Goal: Task Accomplishment & Management: Complete application form

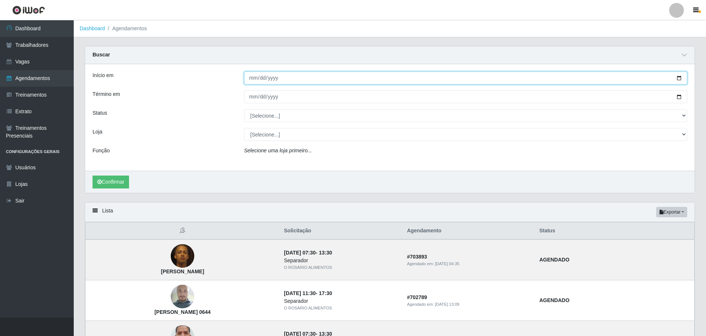
click at [674, 78] on input "Início em" at bounding box center [465, 78] width 443 height 13
click at [678, 78] on input "Início em" at bounding box center [465, 78] width 443 height 13
type input "[DATE]"
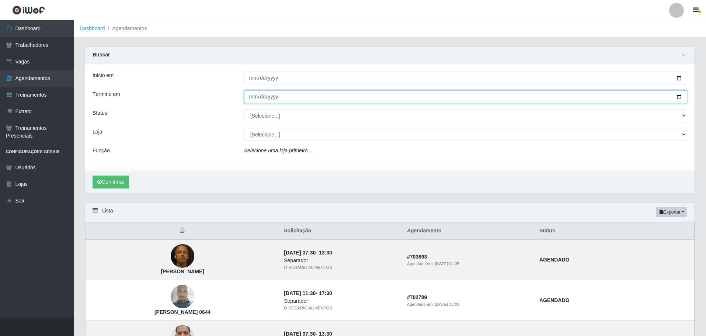
click at [681, 97] on input "Término em" at bounding box center [465, 96] width 443 height 13
type input "[DATE]"
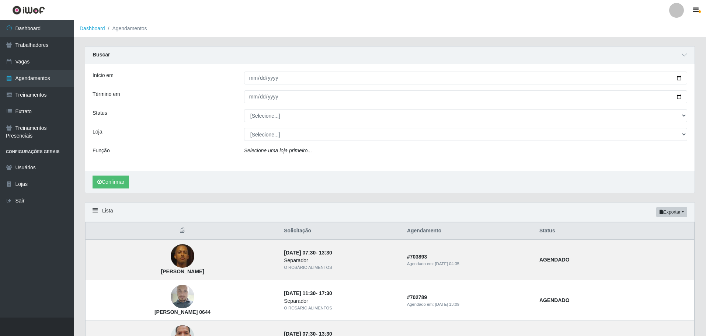
click at [291, 124] on div "Início em [DATE] Término em [DATE] Status [Selecione...] AGENDADO AGUARDANDO LI…" at bounding box center [389, 117] width 609 height 107
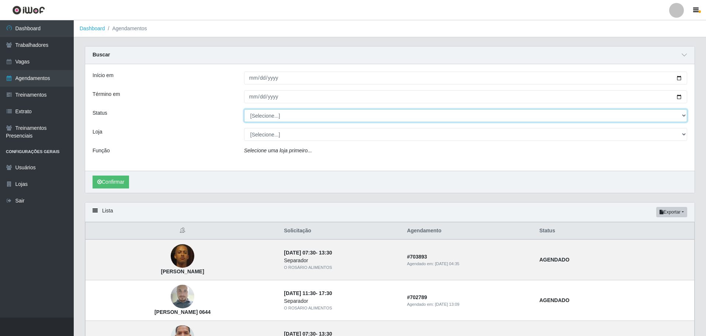
click at [293, 118] on select "[Selecione...] AGENDADO AGUARDANDO LIBERAR EM ANDAMENTO EM REVISÃO FINALIZADO C…" at bounding box center [465, 115] width 443 height 13
click at [269, 119] on select "[Selecione...] AGENDADO AGUARDANDO LIBERAR EM ANDAMENTO EM REVISÃO FINALIZADO C…" at bounding box center [465, 115] width 443 height 13
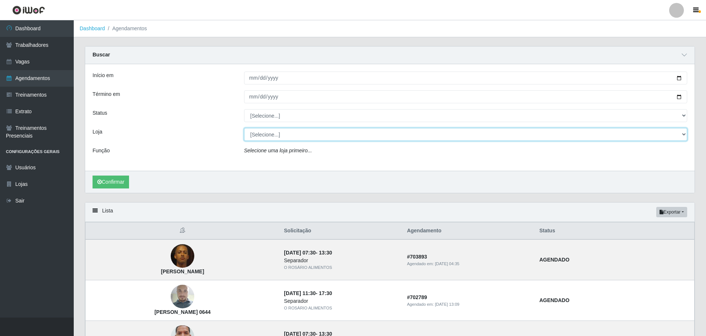
click at [279, 135] on select "[Selecione...] O ROSÁRIO ALIMENTOS" at bounding box center [465, 134] width 443 height 13
select select "349"
click at [244, 128] on select "[Selecione...] O ROSÁRIO ALIMENTOS" at bounding box center [465, 134] width 443 height 13
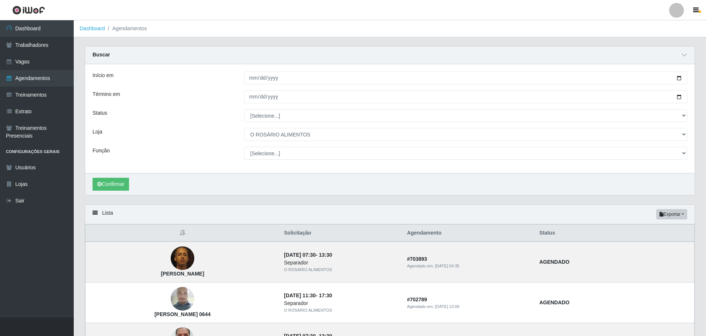
select select "24"
click at [244, 147] on select "[Selecione...] Auxiliar de Depósito Auxiliar de Depósito + Auxiliar de Depósito…" at bounding box center [465, 153] width 443 height 13
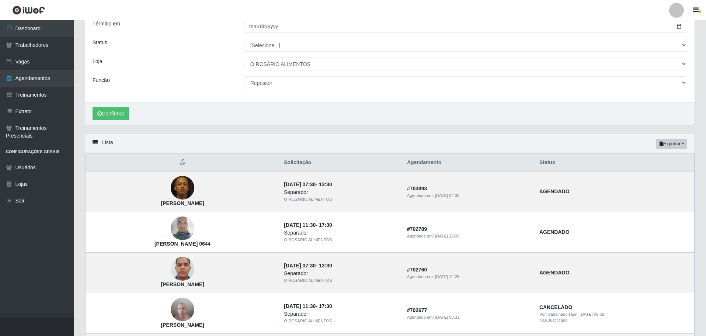
scroll to position [74, 0]
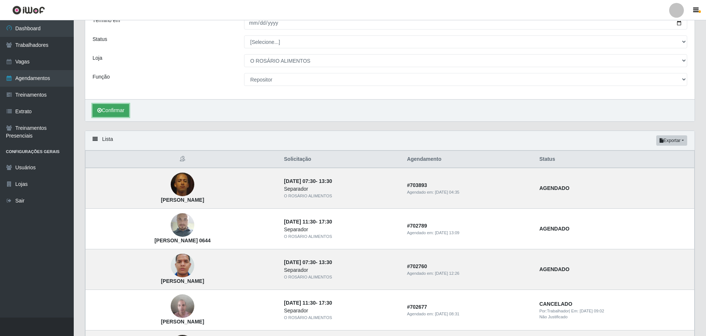
click at [127, 108] on button "Confirmar" at bounding box center [111, 110] width 36 height 13
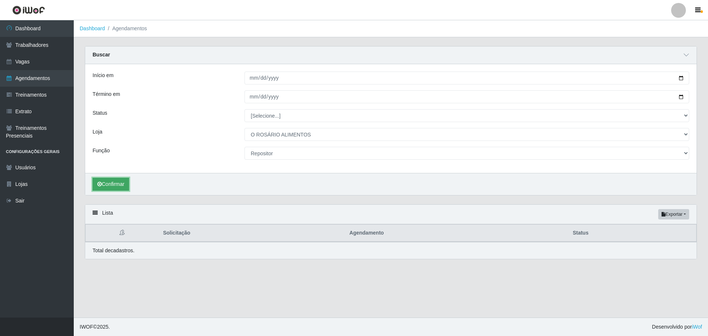
click at [115, 188] on button "Confirmar" at bounding box center [111, 184] width 36 height 13
click at [28, 48] on link "Trabalhadores" at bounding box center [37, 45] width 74 height 17
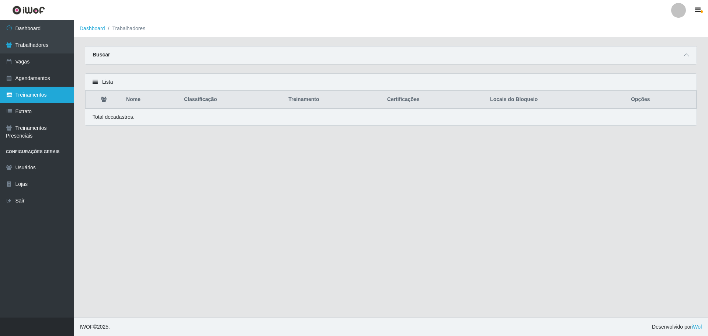
click at [40, 98] on link "Treinamentos" at bounding box center [37, 95] width 74 height 17
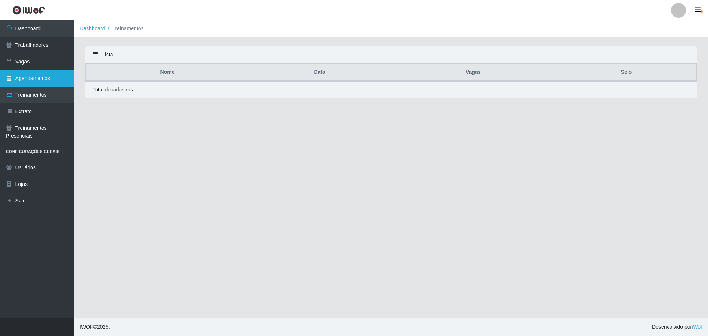
click at [35, 76] on link "Agendamentos" at bounding box center [37, 78] width 74 height 17
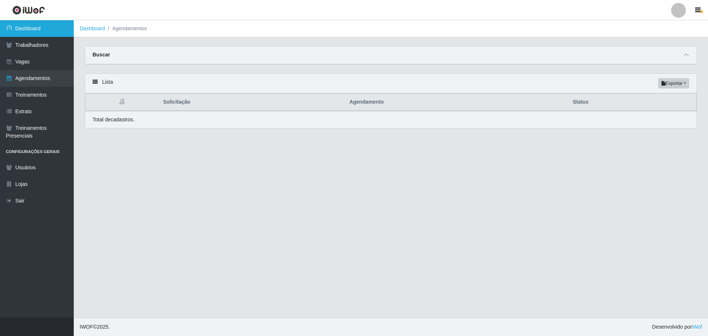
click at [36, 29] on link "Dashboard" at bounding box center [37, 28] width 74 height 17
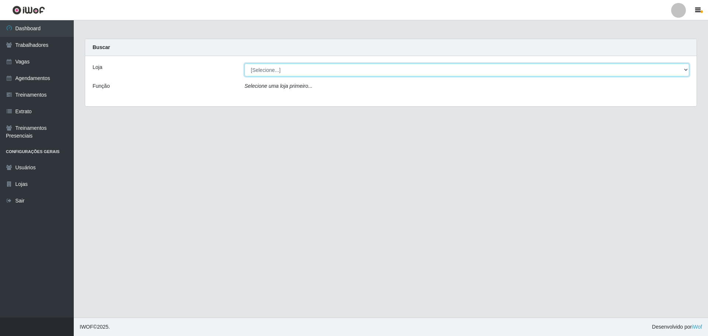
click at [289, 67] on select "[Selecione...] O ROSÁRIO ALIMENTOS" at bounding box center [466, 69] width 445 height 13
select select "349"
click at [244, 63] on select "[Selecione...] O ROSÁRIO ALIMENTOS" at bounding box center [466, 69] width 445 height 13
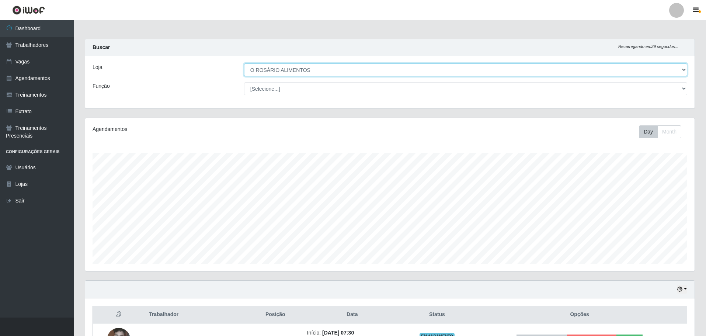
scroll to position [153, 609]
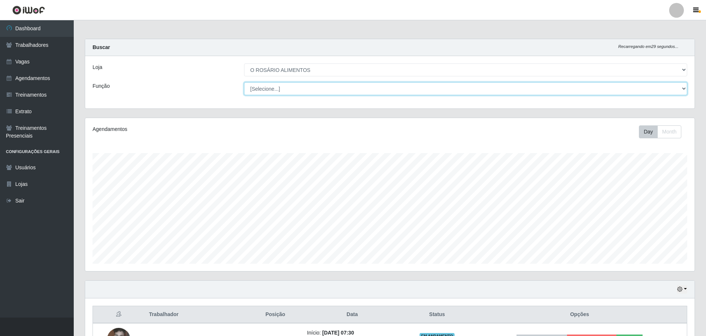
click at [280, 86] on select "[Selecione...] Auxiliar de Depósito Auxiliar de Depósito + Auxiliar de Depósito…" at bounding box center [465, 88] width 443 height 13
click at [280, 87] on select "[Selecione...] Auxiliar de Depósito Auxiliar de Depósito + Auxiliar de Depósito…" at bounding box center [465, 88] width 443 height 13
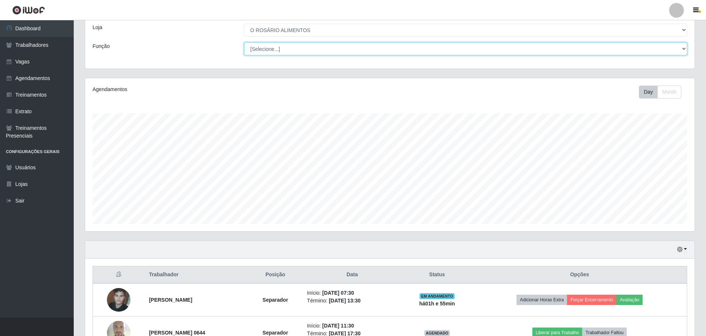
scroll to position [0, 0]
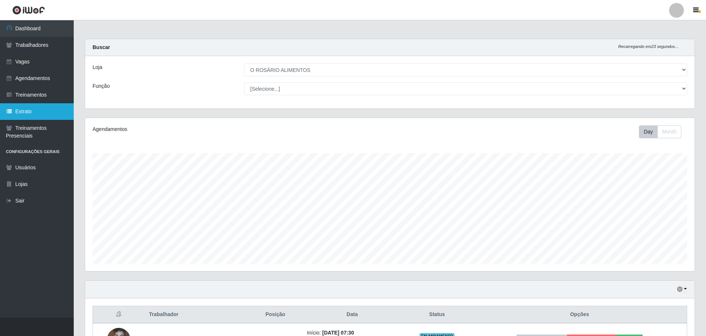
click at [35, 111] on link "Extrato" at bounding box center [37, 111] width 74 height 17
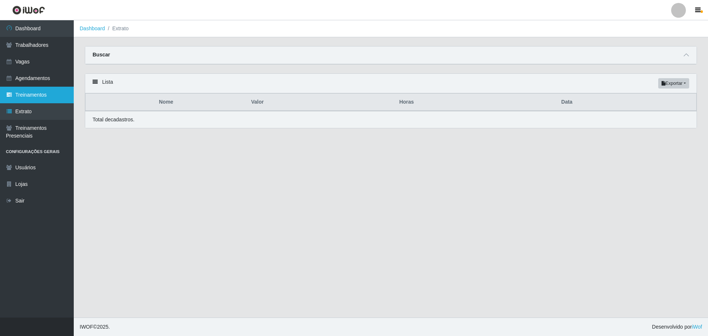
click at [41, 97] on link "Treinamentos" at bounding box center [37, 95] width 74 height 17
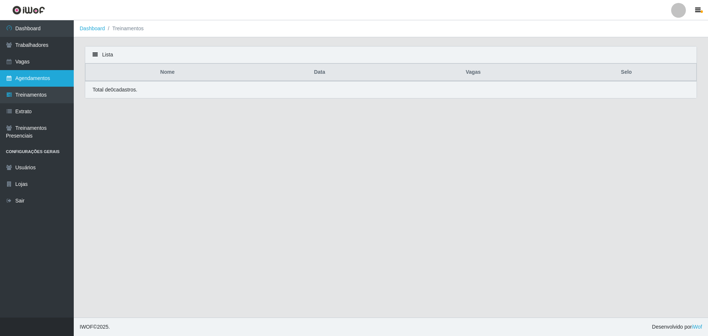
click at [36, 80] on link "Agendamentos" at bounding box center [37, 78] width 74 height 17
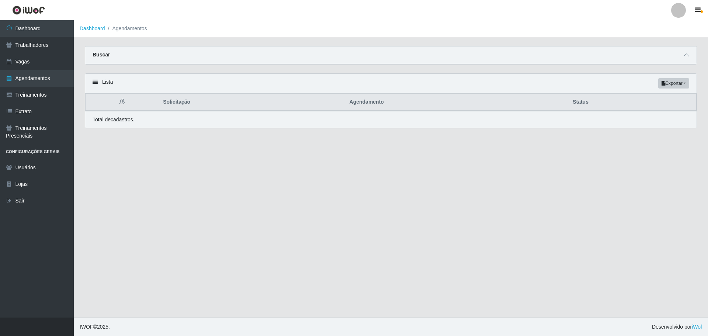
click at [25, 13] on img at bounding box center [28, 10] width 33 height 9
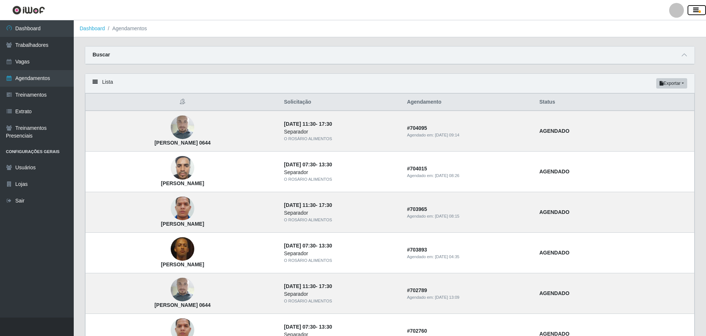
click at [692, 10] on button "button" at bounding box center [697, 10] width 18 height 10
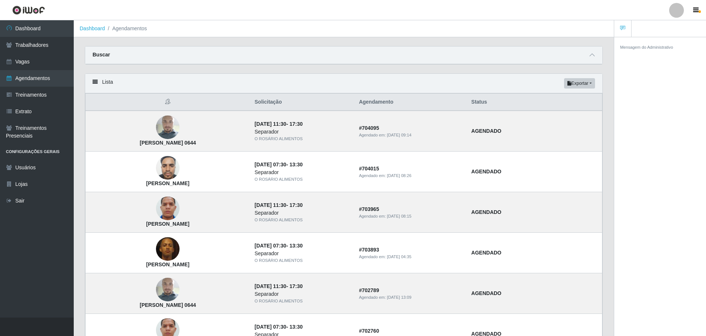
click at [684, 17] on link at bounding box center [676, 10] width 22 height 15
click at [697, 9] on icon "button" at bounding box center [696, 10] width 6 height 7
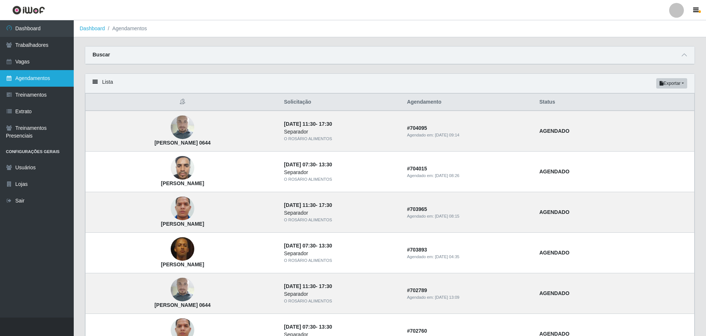
click at [49, 76] on link "Agendamentos" at bounding box center [37, 78] width 74 height 17
click at [231, 54] on div "Buscar" at bounding box center [389, 55] width 609 height 18
click at [687, 57] on span at bounding box center [684, 55] width 9 height 8
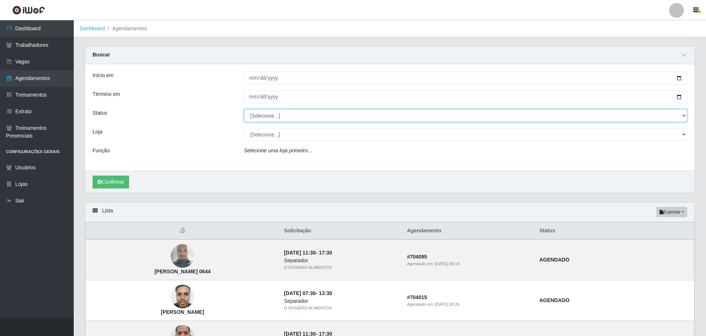
click at [319, 116] on select "[Selecione...] AGENDADO AGUARDANDO LIBERAR EM ANDAMENTO EM REVISÃO FINALIZADO C…" at bounding box center [465, 115] width 443 height 13
click at [320, 111] on select "[Selecione...] AGENDADO AGUARDANDO LIBERAR EM ANDAMENTO EM REVISÃO FINALIZADO C…" at bounding box center [465, 115] width 443 height 13
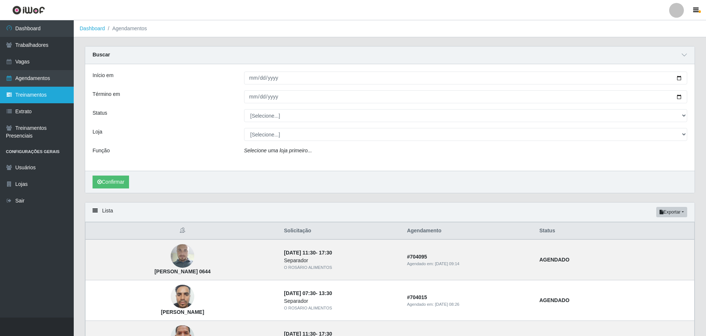
click at [43, 97] on link "Treinamentos" at bounding box center [37, 95] width 74 height 17
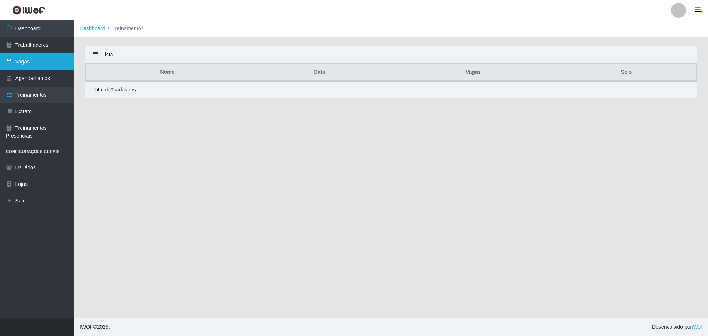
click at [41, 59] on link "Vagas" at bounding box center [37, 61] width 74 height 17
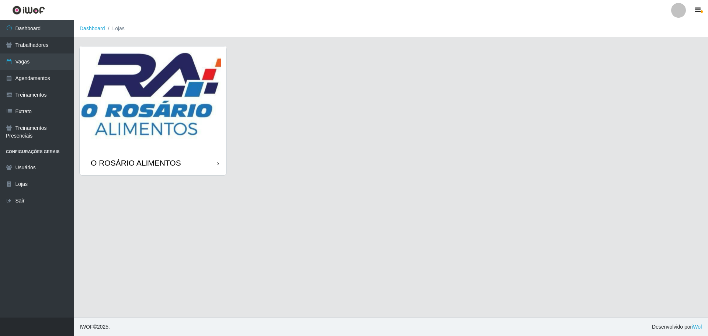
click at [229, 125] on div "O ROSÁRIO ALIMENTOS" at bounding box center [390, 115] width 623 height 138
click at [192, 119] on img at bounding box center [153, 98] width 147 height 104
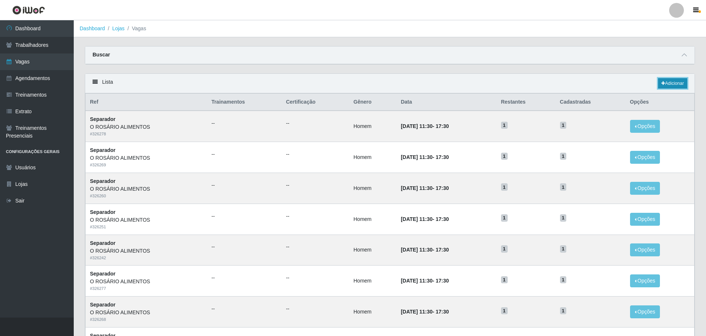
click at [673, 88] on link "Adicionar" at bounding box center [672, 83] width 29 height 10
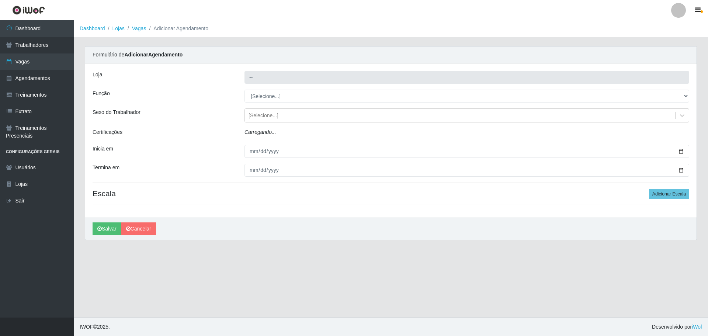
type input "O ROSÁRIO ALIMENTOS"
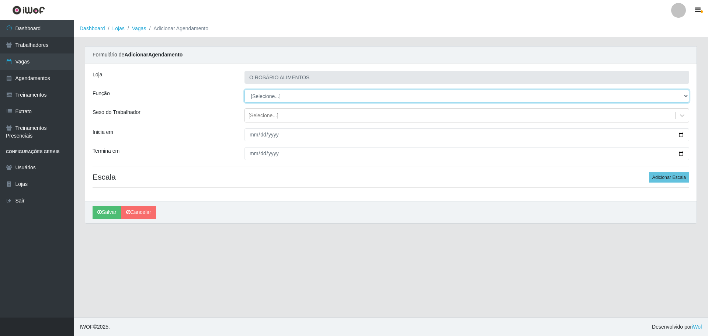
click at [276, 90] on select "[Selecione...] Auxiliar de Depósito Auxiliar de Depósito + Auxiliar de Depósito…" at bounding box center [466, 96] width 445 height 13
select select "24"
click at [244, 90] on select "[Selecione...] Auxiliar de Depósito Auxiliar de Depósito + Auxiliar de Depósito…" at bounding box center [466, 96] width 445 height 13
click at [295, 116] on div "[Selecione...]" at bounding box center [460, 115] width 430 height 12
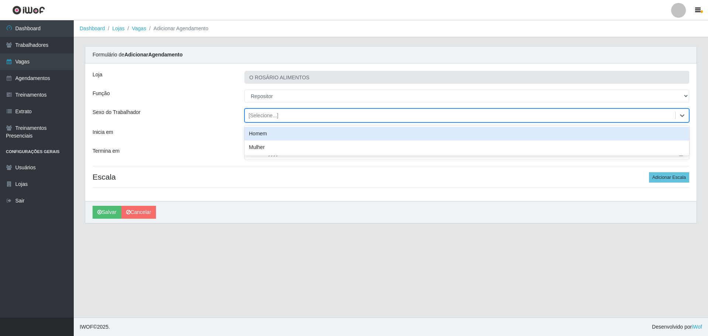
click at [269, 131] on div "Homem" at bounding box center [466, 134] width 445 height 14
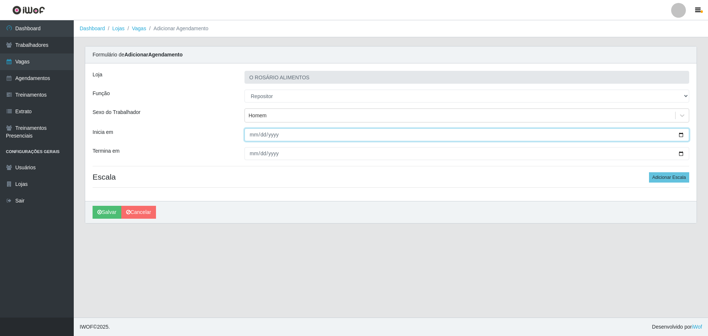
click at [275, 137] on input "Inicia em" at bounding box center [466, 134] width 445 height 13
click at [684, 135] on input "Inicia em" at bounding box center [466, 134] width 445 height 13
click at [682, 136] on input "[DATE]" at bounding box center [466, 134] width 445 height 13
type input "[DATE]"
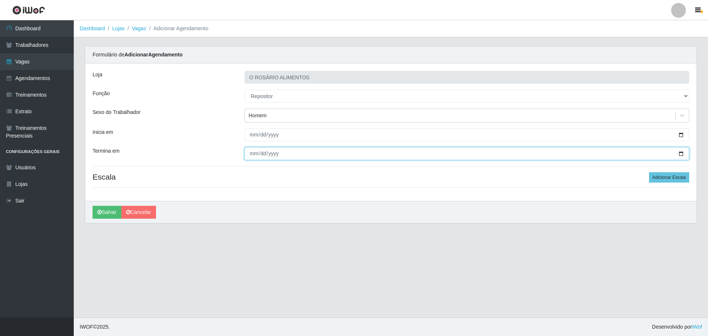
click at [684, 154] on input "Termina em" at bounding box center [466, 153] width 445 height 13
type input "[DATE]"
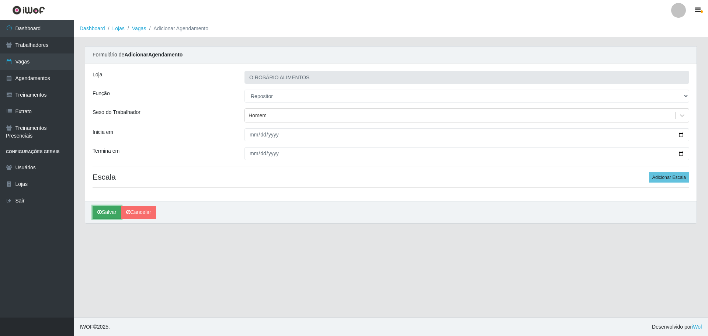
click at [106, 210] on button "Salvar" at bounding box center [107, 212] width 29 height 13
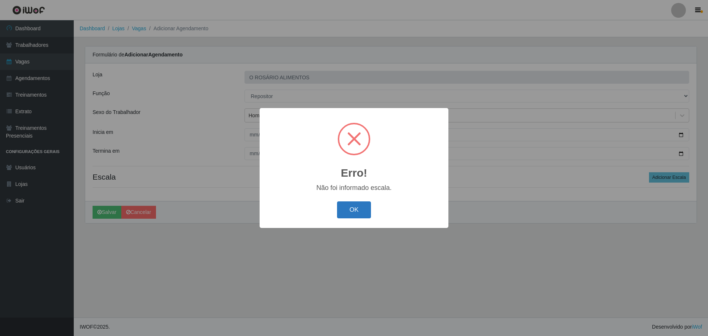
click at [352, 217] on button "OK" at bounding box center [354, 209] width 34 height 17
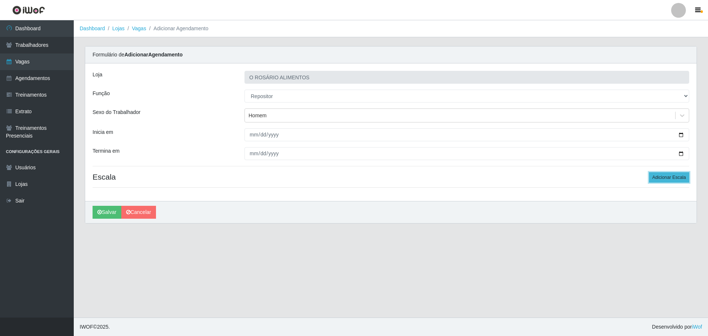
click at [651, 177] on button "Adicionar Escala" at bounding box center [669, 177] width 40 height 10
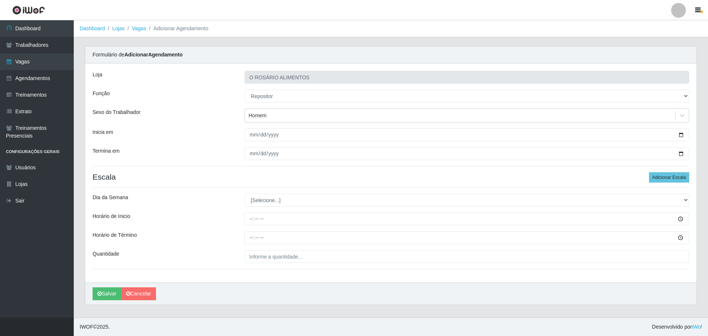
drag, startPoint x: 265, startPoint y: 210, endPoint x: 268, endPoint y: 205, distance: 5.8
click at [265, 209] on div "Loja O ROSÁRIO ALIMENTOS Função [Selecione...] Auxiliar de Depósito Auxiliar de…" at bounding box center [390, 172] width 611 height 219
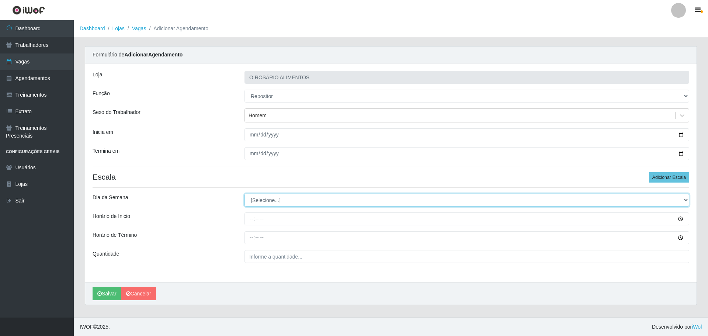
click at [268, 205] on select "[Selecione...] Segunda Terça Quarta Quinta Sexta Sábado Domingo" at bounding box center [466, 200] width 445 height 13
select select "3"
click at [244, 194] on select "[Selecione...] Segunda Terça Quarta Quinta Sexta Sábado Domingo" at bounding box center [466, 200] width 445 height 13
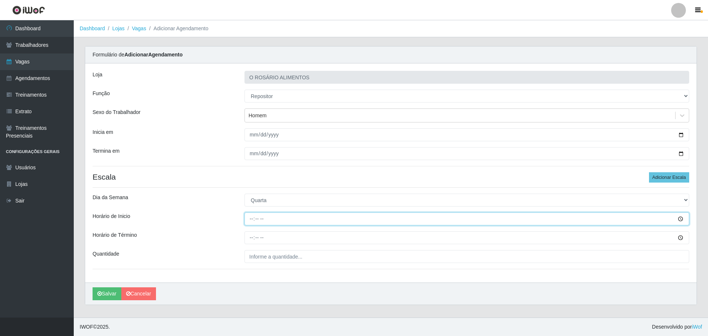
click at [282, 216] on input "Horário de Inicio" at bounding box center [466, 218] width 445 height 13
click at [678, 217] on input "Horário de Inicio" at bounding box center [466, 218] width 445 height 13
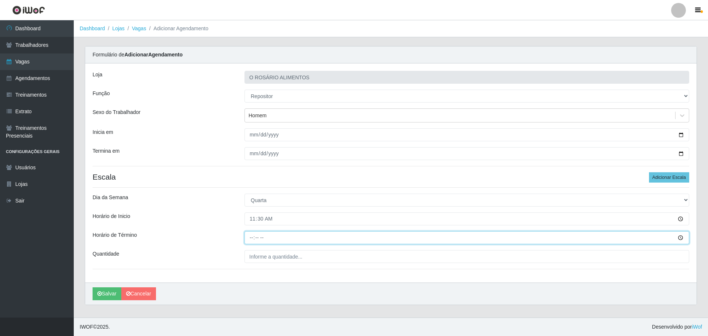
type input "11:30"
click at [681, 240] on input "Horário de Término" at bounding box center [466, 237] width 445 height 13
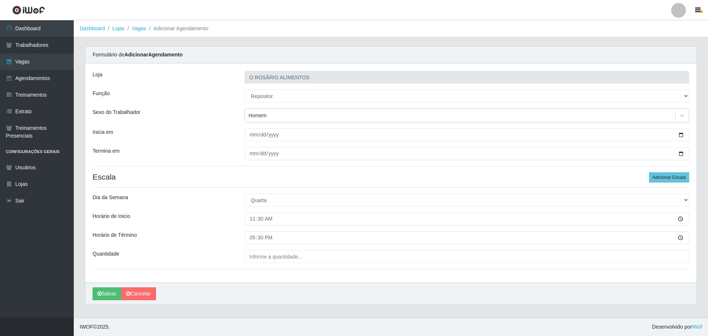
type input "17:30"
click at [522, 273] on div "Loja O ROSÁRIO ALIMENTOS Função [Selecione...] Auxiliar de Depósito Auxiliar de…" at bounding box center [390, 172] width 611 height 219
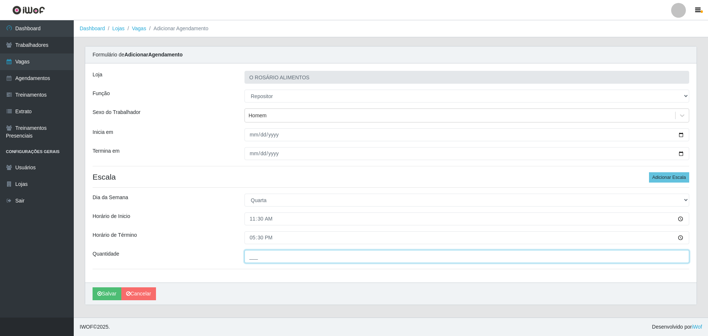
click at [308, 259] on input "___" at bounding box center [466, 256] width 445 height 13
type input "1__"
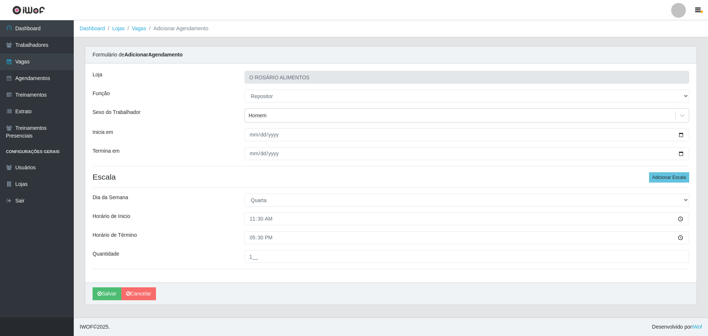
click at [266, 289] on div "[PERSON_NAME]" at bounding box center [390, 293] width 611 height 22
click at [98, 294] on icon "submit" at bounding box center [99, 293] width 4 height 5
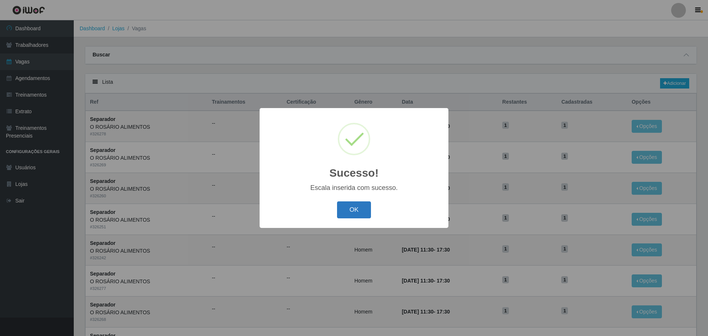
click at [366, 216] on button "OK" at bounding box center [354, 209] width 34 height 17
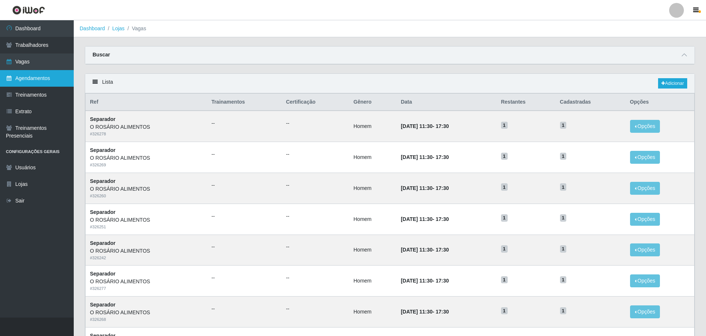
click at [46, 74] on link "Agendamentos" at bounding box center [37, 78] width 74 height 17
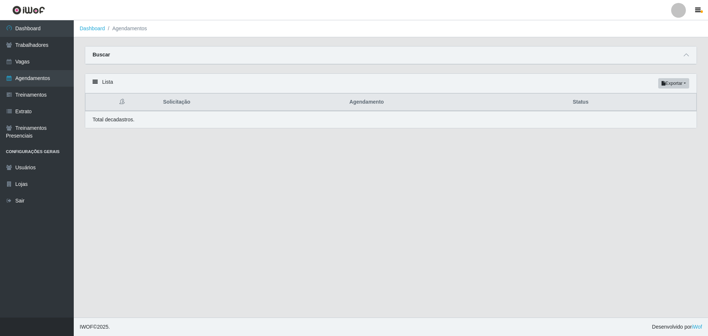
click at [691, 58] on div "Buscar" at bounding box center [390, 55] width 611 height 18
click at [684, 56] on icon at bounding box center [686, 54] width 5 height 5
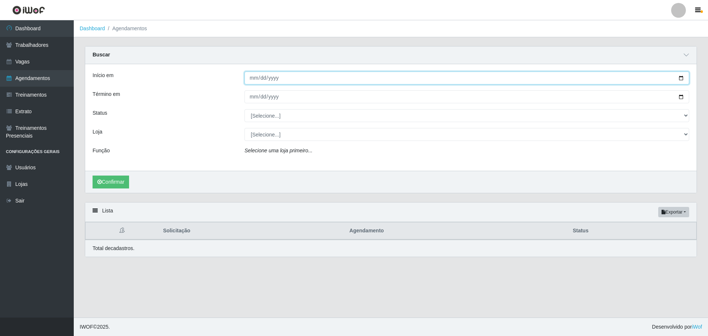
click at [681, 80] on input "Início em" at bounding box center [466, 78] width 445 height 13
type input "[DATE]"
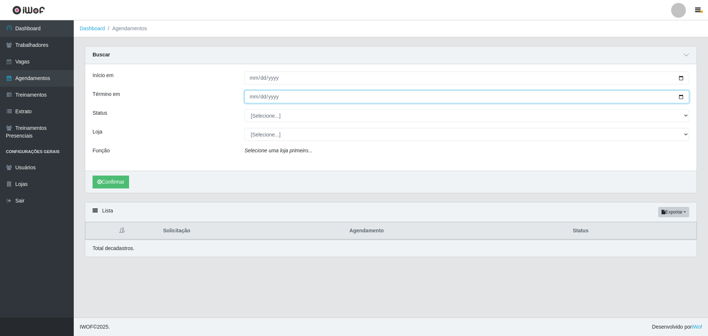
click at [681, 97] on input "Término em" at bounding box center [466, 96] width 445 height 13
type input "[DATE]"
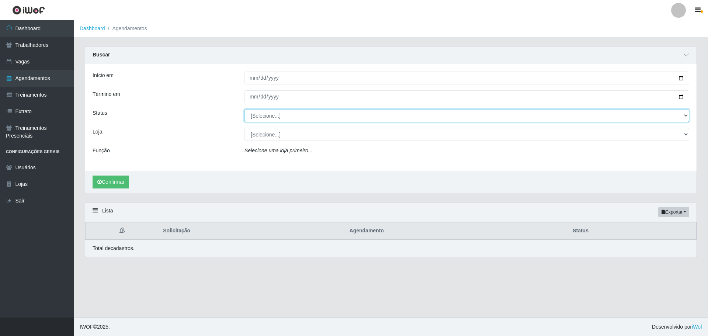
click at [288, 120] on select "[Selecione...] AGENDADO AGUARDANDO LIBERAR EM ANDAMENTO EM REVISÃO FINALIZADO C…" at bounding box center [466, 115] width 445 height 13
click at [285, 117] on select "[Selecione...] AGENDADO AGUARDANDO LIBERAR EM ANDAMENTO EM REVISÃO FINALIZADO C…" at bounding box center [466, 115] width 445 height 13
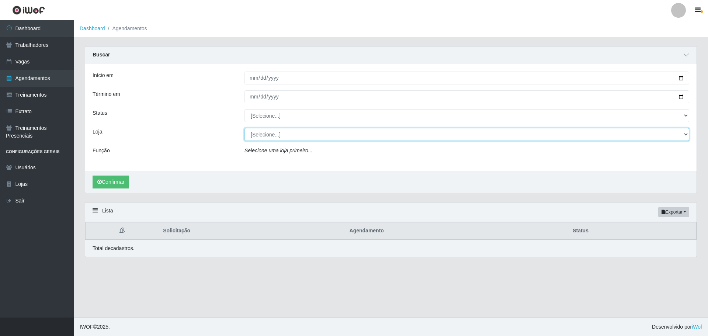
click at [278, 135] on select "[Selecione...] O ROSÁRIO ALIMENTOS" at bounding box center [466, 134] width 445 height 13
select select "349"
click at [244, 128] on select "[Selecione...] O ROSÁRIO ALIMENTOS" at bounding box center [466, 134] width 445 height 13
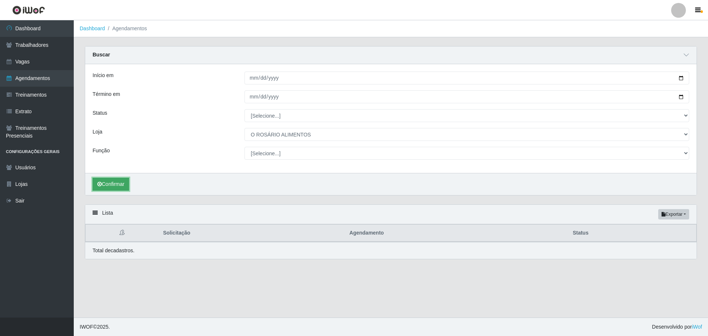
click at [114, 183] on button "Confirmar" at bounding box center [111, 184] width 36 height 13
click at [109, 180] on button "Confirmar" at bounding box center [111, 184] width 36 height 13
drag, startPoint x: 500, startPoint y: 166, endPoint x: 501, endPoint y: 161, distance: 5.0
click at [501, 164] on div "Início em [DATE] Término em [DATE] Status [Selecione...] AGENDADO AGUARDANDO LI…" at bounding box center [390, 118] width 611 height 109
click at [501, 161] on div "Início em [DATE] Término em [DATE] Status [Selecione...] AGENDADO AGUARDANDO LI…" at bounding box center [390, 118] width 611 height 109
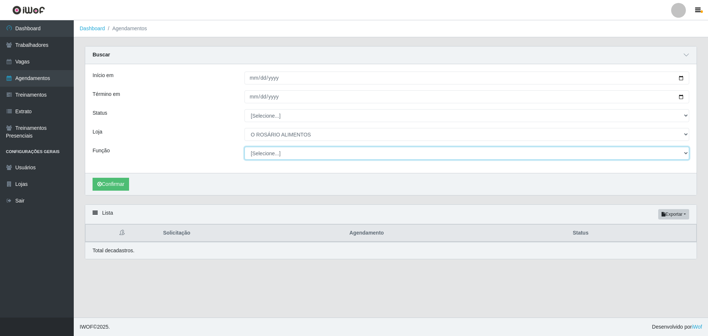
click at [500, 158] on select "[Selecione...] Auxiliar de Depósito Auxiliar de Depósito + Auxiliar de Depósito…" at bounding box center [466, 153] width 445 height 13
select select "24"
click at [244, 147] on select "[Selecione...] Auxiliar de Depósito Auxiliar de Depósito + Auxiliar de Depósito…" at bounding box center [466, 153] width 445 height 13
click at [132, 184] on div "Confirmar" at bounding box center [389, 184] width 609 height 22
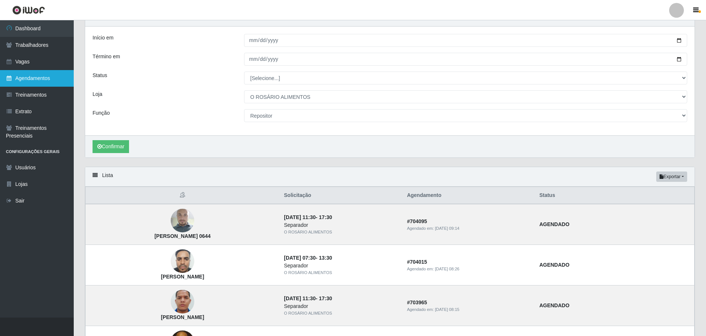
scroll to position [37, 0]
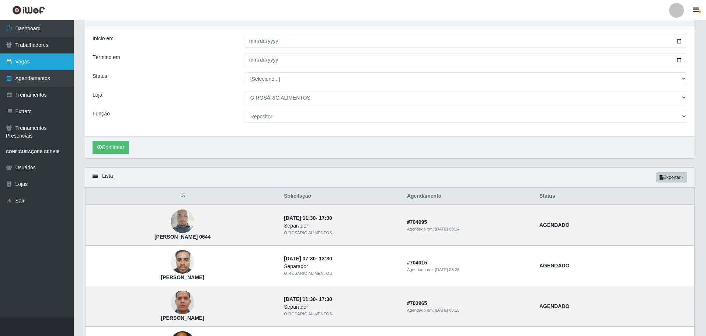
click at [45, 57] on link "Vagas" at bounding box center [37, 61] width 74 height 17
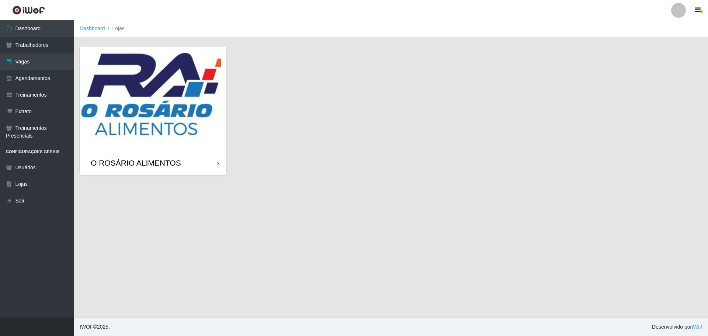
click at [156, 114] on img at bounding box center [153, 98] width 147 height 104
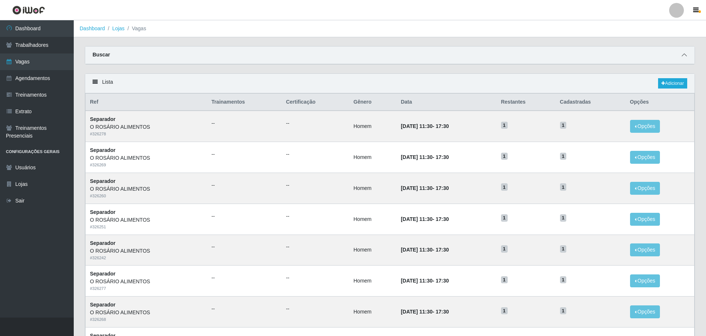
click at [688, 54] on span at bounding box center [684, 55] width 9 height 8
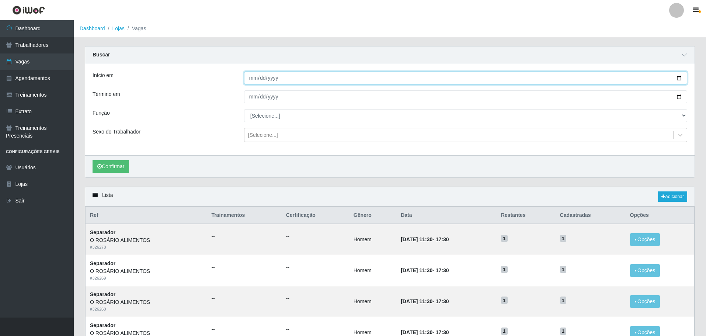
click at [679, 80] on input "Início em" at bounding box center [465, 78] width 443 height 13
type input "[DATE]"
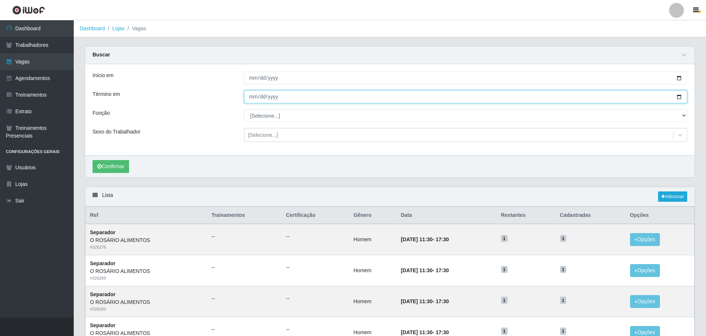
click at [679, 91] on input "Término em" at bounding box center [465, 96] width 443 height 13
click at [676, 97] on input "Término em" at bounding box center [465, 96] width 443 height 13
type input "[DATE]"
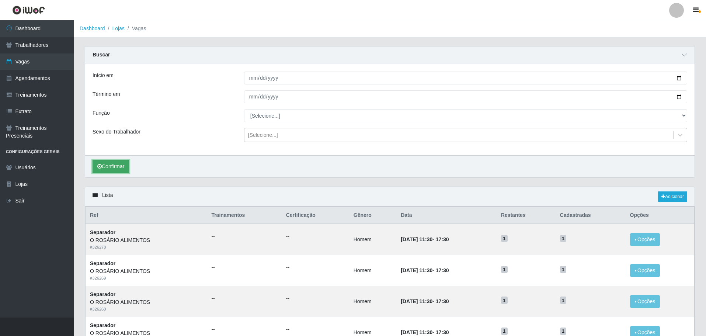
click at [124, 166] on button "Confirmar" at bounding box center [111, 166] width 36 height 13
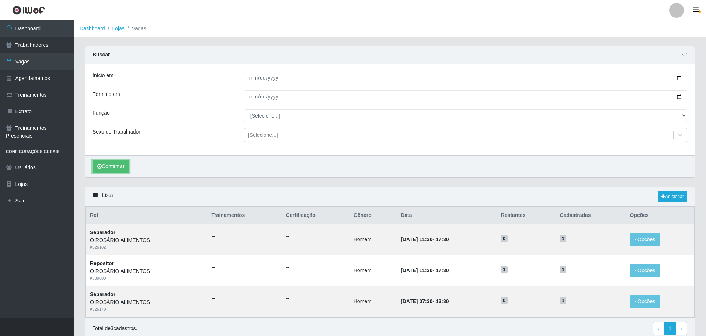
scroll to position [31, 0]
